Goal: Use online tool/utility: Use online tool/utility

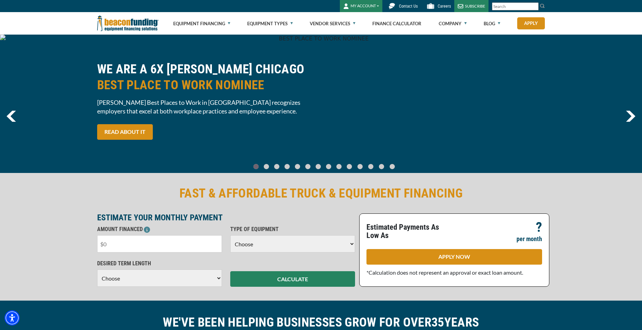
click at [126, 241] on input "text" at bounding box center [159, 243] width 125 height 17
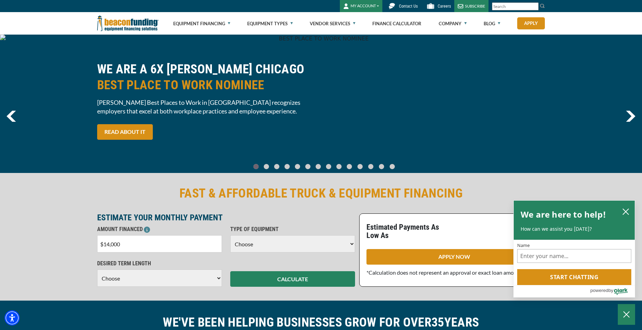
type input "$140,000"
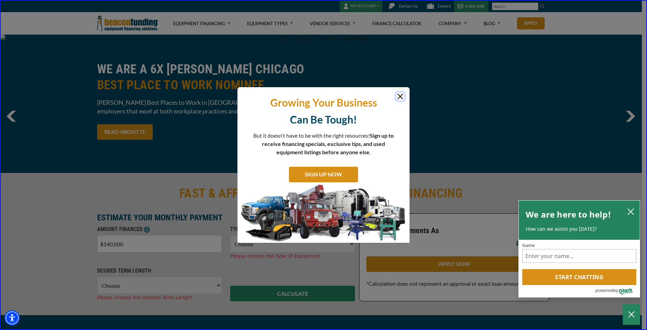
click at [402, 97] on button "Close" at bounding box center [400, 96] width 8 height 8
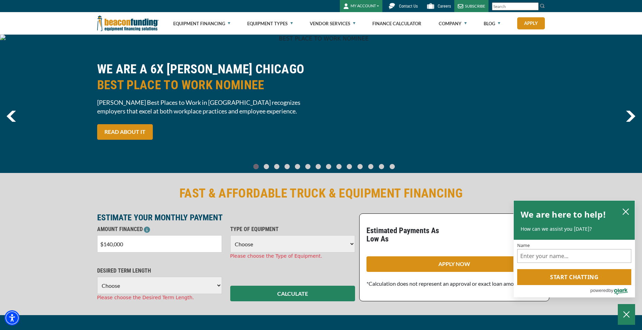
click at [207, 289] on select "Choose 36 Months 48 Months 60 Months 72 Months" at bounding box center [159, 284] width 125 height 17
select select "48"
click at [97, 276] on select "Choose 36 Months 48 Months 60 Months 72 Months" at bounding box center [159, 284] width 125 height 17
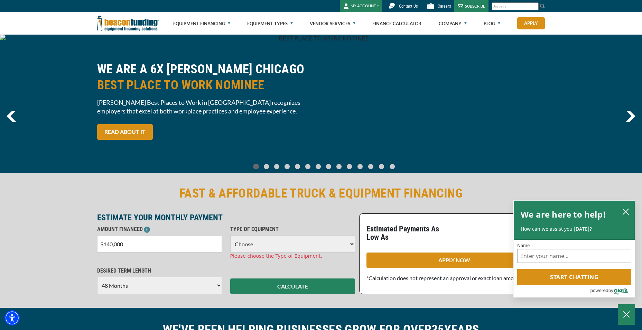
click at [288, 241] on select "Choose Backhoe Boom/Bucket Truck Chipper Commercial Mower Crane DTG/DTF Printin…" at bounding box center [292, 243] width 125 height 17
select select "5"
click at [230, 235] on select "Choose Backhoe Boom/Bucket Truck Chipper Commercial Mower Crane DTG/DTF Printin…" at bounding box center [292, 243] width 125 height 17
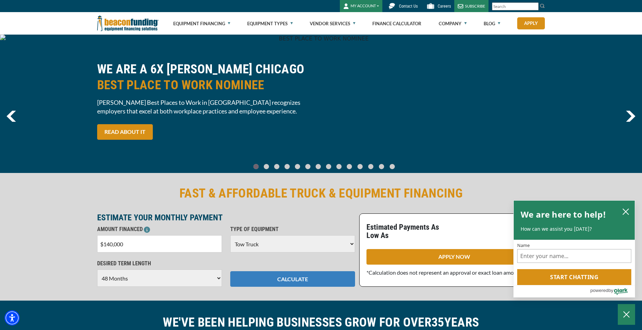
click at [305, 280] on button "CALCULATE" at bounding box center [292, 279] width 125 height 16
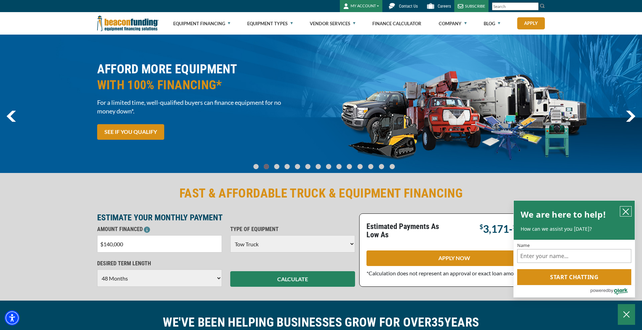
click at [627, 211] on icon "close chatbox" at bounding box center [625, 211] width 7 height 7
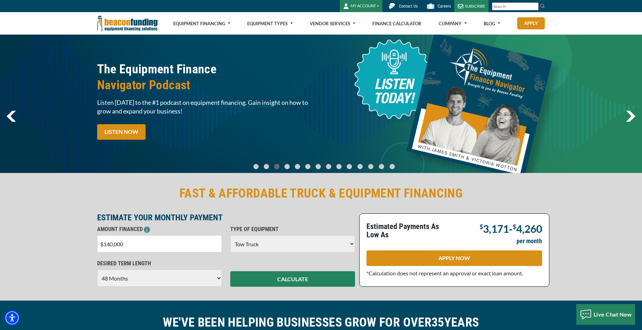
click at [166, 282] on select "Choose 36 Months 48 Months 60 Months 72 Months" at bounding box center [159, 277] width 125 height 17
select select "72"
click at [97, 269] on select "Choose 36 Months 48 Months 60 Months 72 Months" at bounding box center [159, 277] width 125 height 17
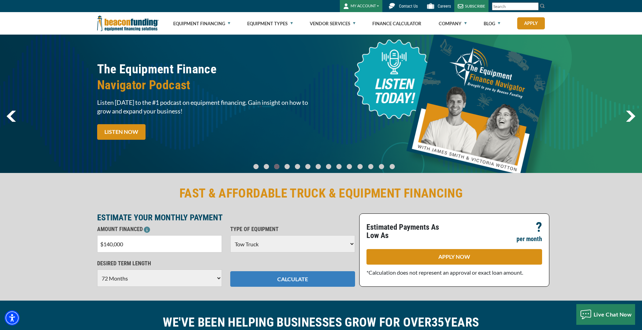
click at [276, 277] on button "CALCULATE" at bounding box center [292, 279] width 125 height 16
